Goal: Information Seeking & Learning: Find specific fact

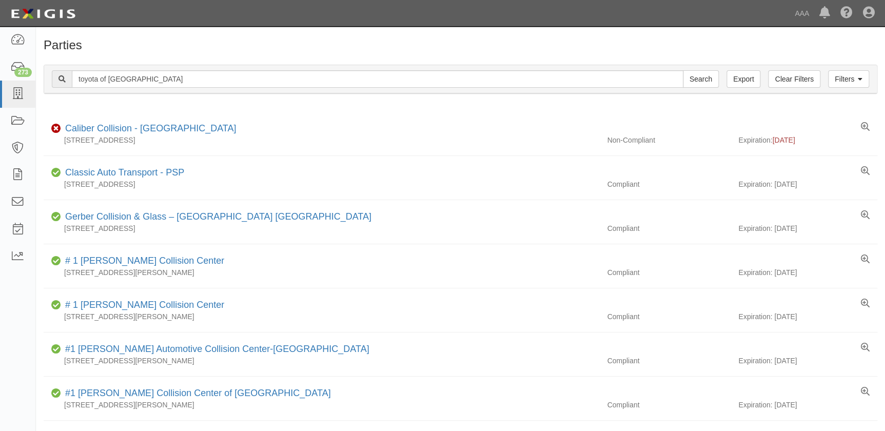
type input "toyota of north hollywod"
click at [682, 70] on input "Search" at bounding box center [700, 78] width 36 height 17
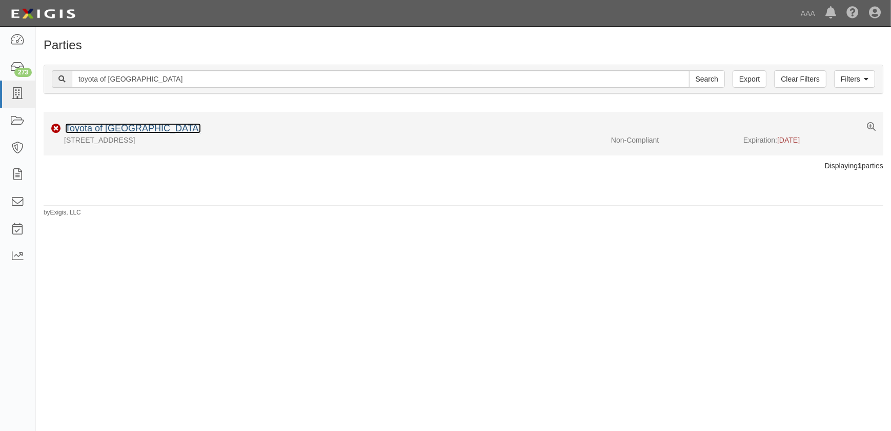
click at [144, 126] on link "Toyota of North Hollywood" at bounding box center [133, 128] width 136 height 10
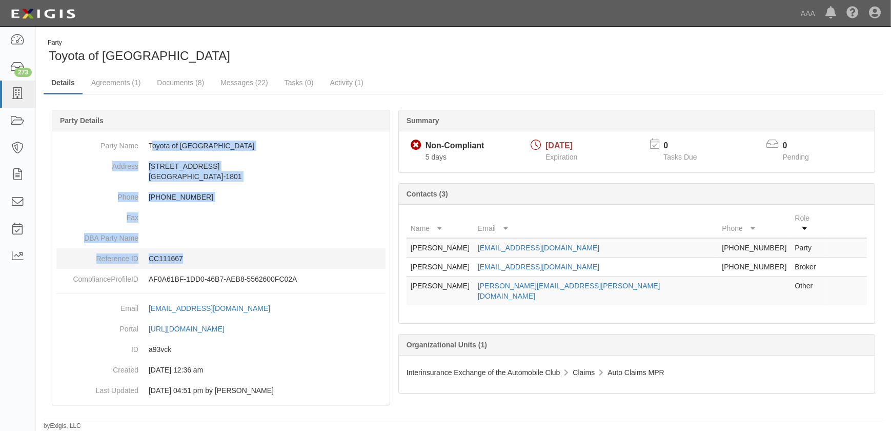
drag, startPoint x: 151, startPoint y: 144, endPoint x: 195, endPoint y: 254, distance: 119.0
click at [195, 254] on dl "Party Name Toyota of North Hollywood Address 4645 Lankershim Boulevard North Ho…" at bounding box center [220, 212] width 329 height 154
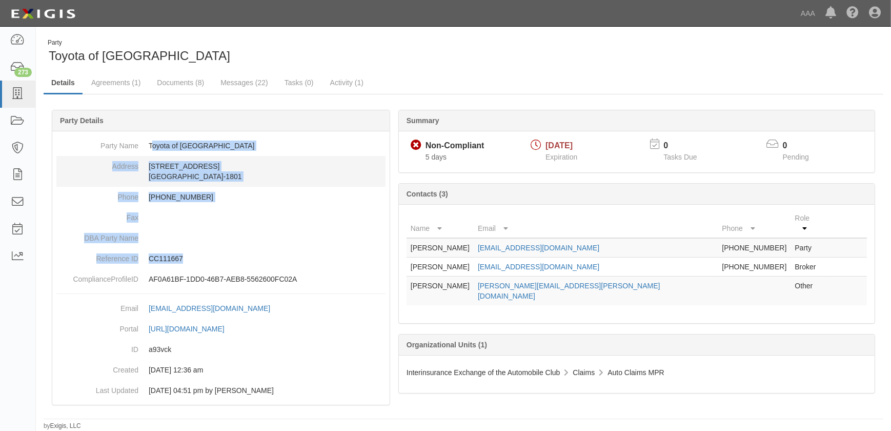
drag, startPoint x: 195, startPoint y: 254, endPoint x: 154, endPoint y: 159, distance: 103.4
click at [158, 176] on dd "4645 Lankershim Boulevard North Hollywood, CA 91602-1801" at bounding box center [220, 171] width 329 height 31
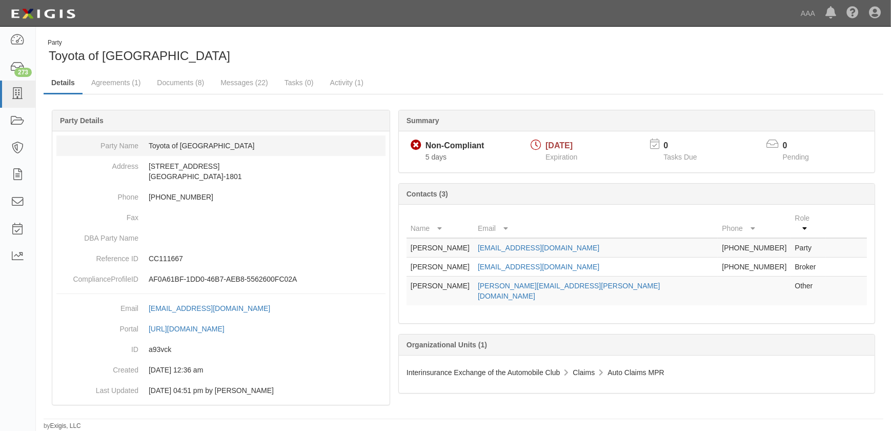
click at [150, 146] on dd "Toyota of North Hollywood" at bounding box center [220, 145] width 329 height 21
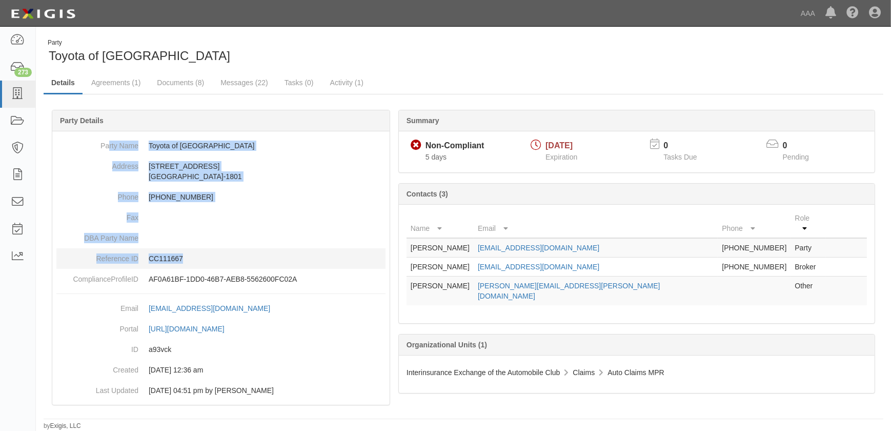
drag, startPoint x: 108, startPoint y: 144, endPoint x: 206, endPoint y: 252, distance: 145.6
click at [206, 252] on dl "Party Name Toyota of North Hollywood Address 4645 Lankershim Boulevard North Ho…" at bounding box center [220, 212] width 329 height 154
copy dl "rty Name Toyota of North Hollywood Address 4645 Lankershim Boulevard North Holl…"
click at [20, 91] on icon at bounding box center [17, 94] width 14 height 12
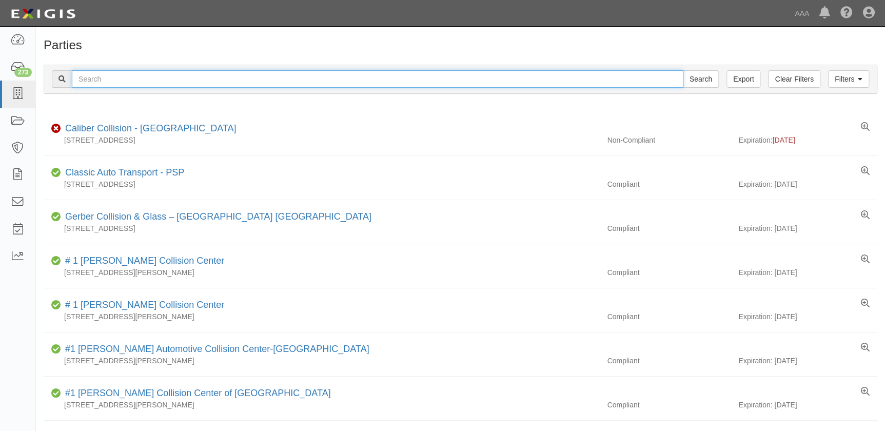
click at [113, 82] on input "text" at bounding box center [377, 78] width 611 height 17
type input "hadley"
click at [682, 70] on input "Search" at bounding box center [700, 78] width 36 height 17
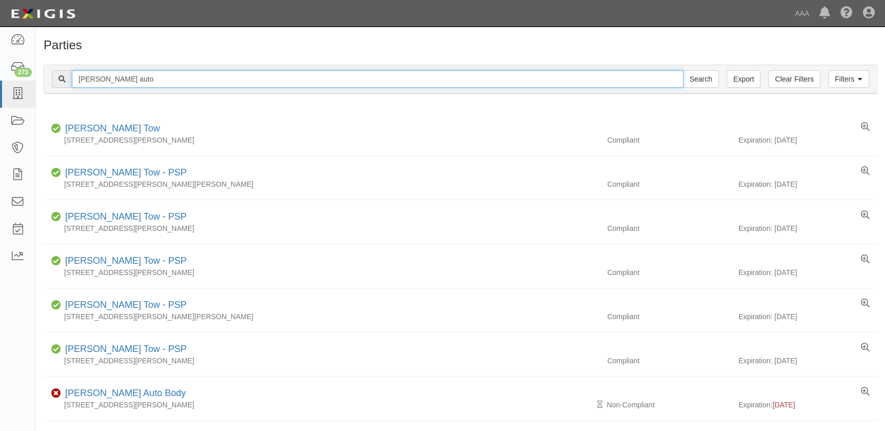
type input "hadley auto"
click at [682, 70] on input "Search" at bounding box center [700, 78] width 36 height 17
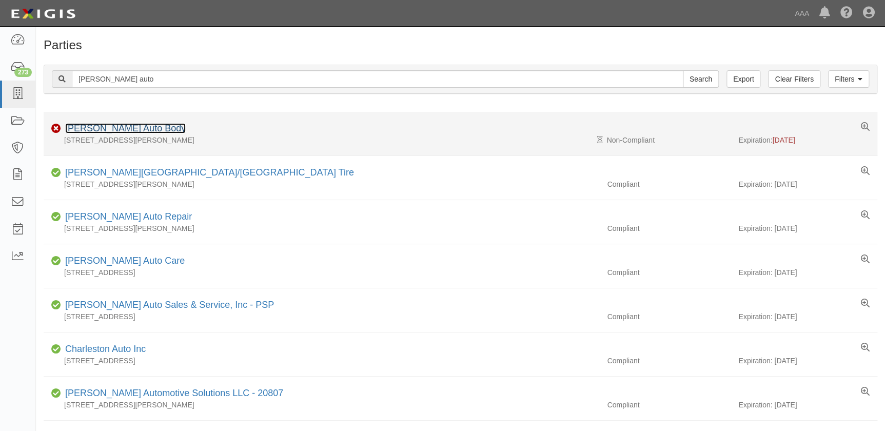
click at [127, 130] on link "[PERSON_NAME] Auto Body" at bounding box center [125, 128] width 120 height 10
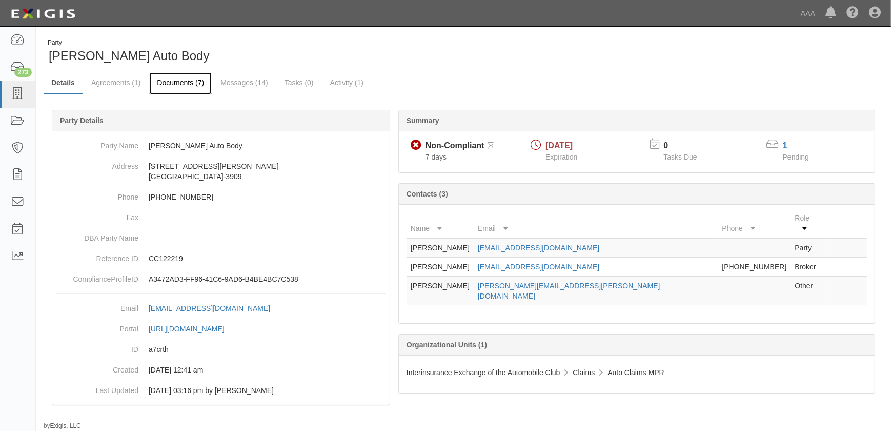
click at [179, 81] on link "Documents (7)" at bounding box center [180, 83] width 63 height 22
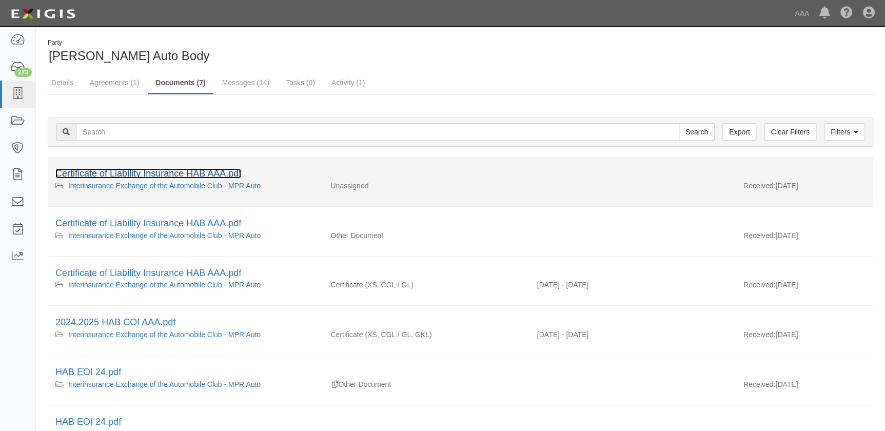
click at [159, 168] on link "Certificate of Liability Insurance HAB AAA.pdf" at bounding box center [148, 173] width 186 height 10
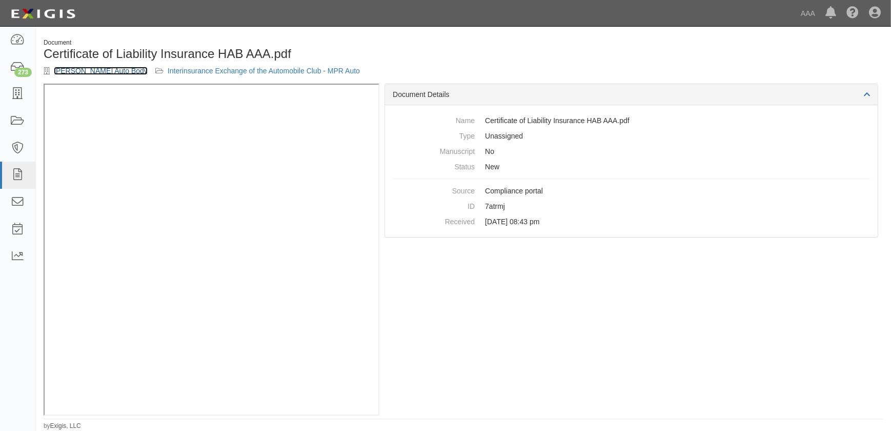
click at [83, 72] on link "[PERSON_NAME] Auto Body" at bounding box center [101, 71] width 94 height 8
